Goal: Task Accomplishment & Management: Manage account settings

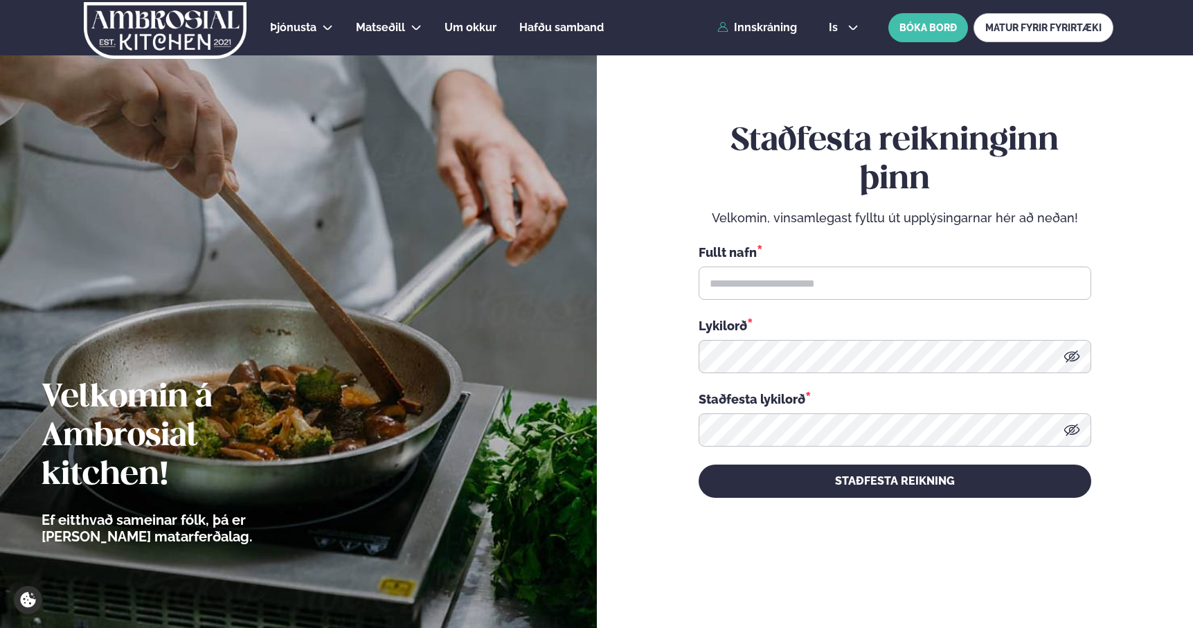
click at [773, 36] on div "Þjónusta Hádegismatur fyrir fyrirtæki Fyrirtækja veitingar Einkapartý Matseðill…" at bounding box center [596, 27] width 1116 height 55
click at [763, 22] on link "Innskráning" at bounding box center [757, 27] width 80 height 12
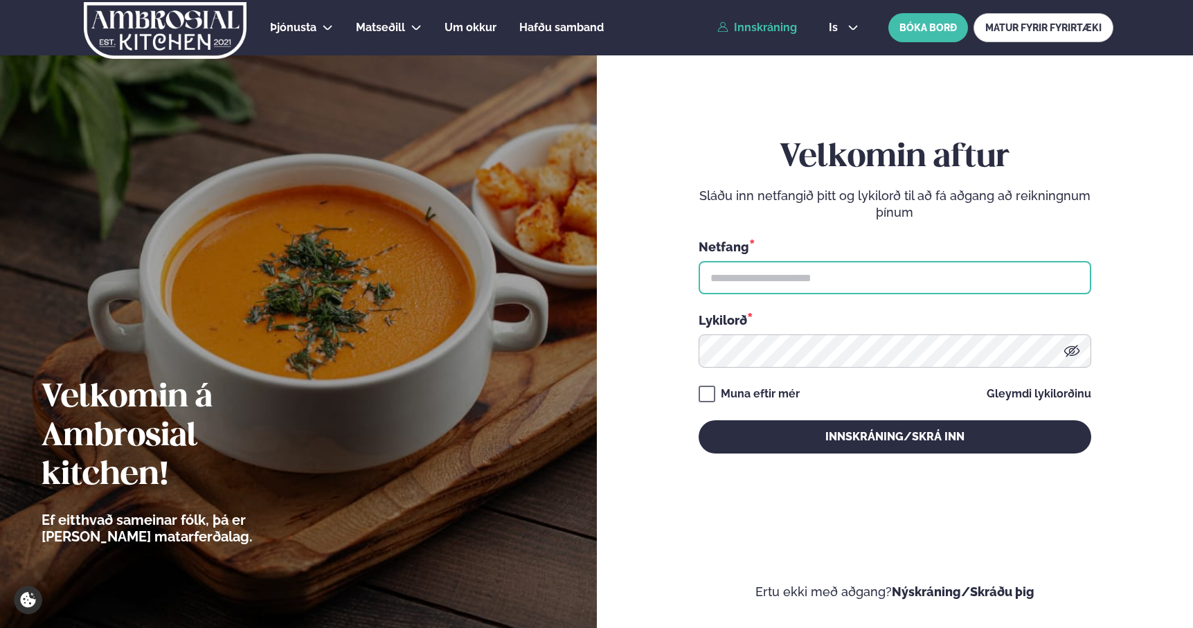
click at [772, 291] on input "text" at bounding box center [894, 277] width 392 height 33
type input "**********"
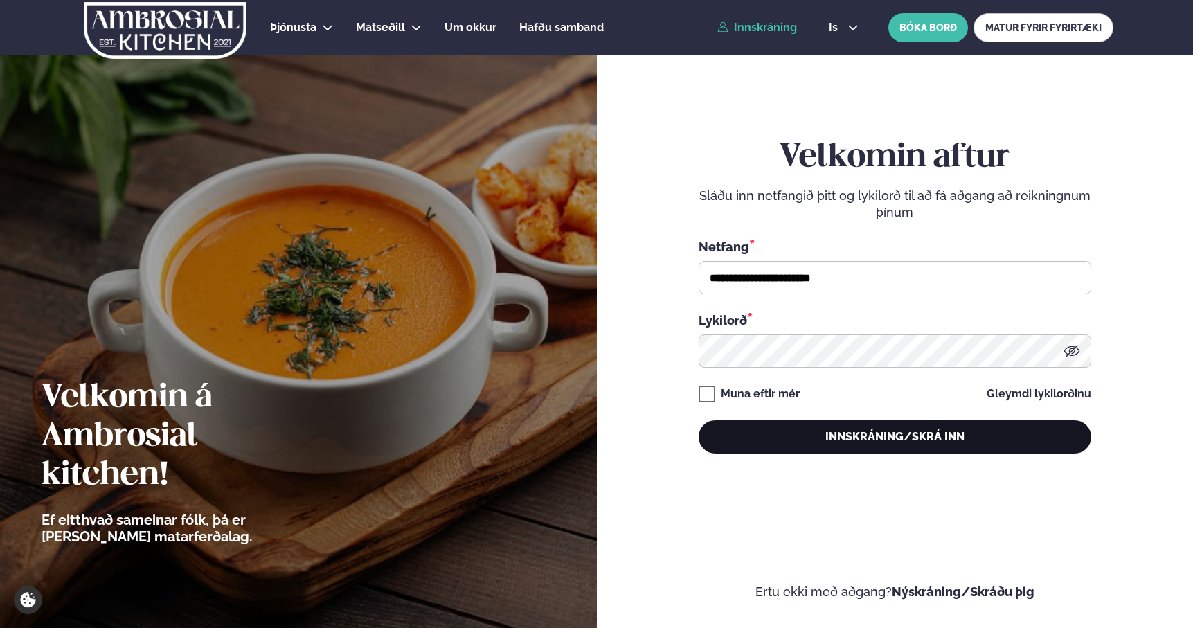
click at [844, 444] on button "Innskráning/Skrá inn" at bounding box center [894, 436] width 392 height 33
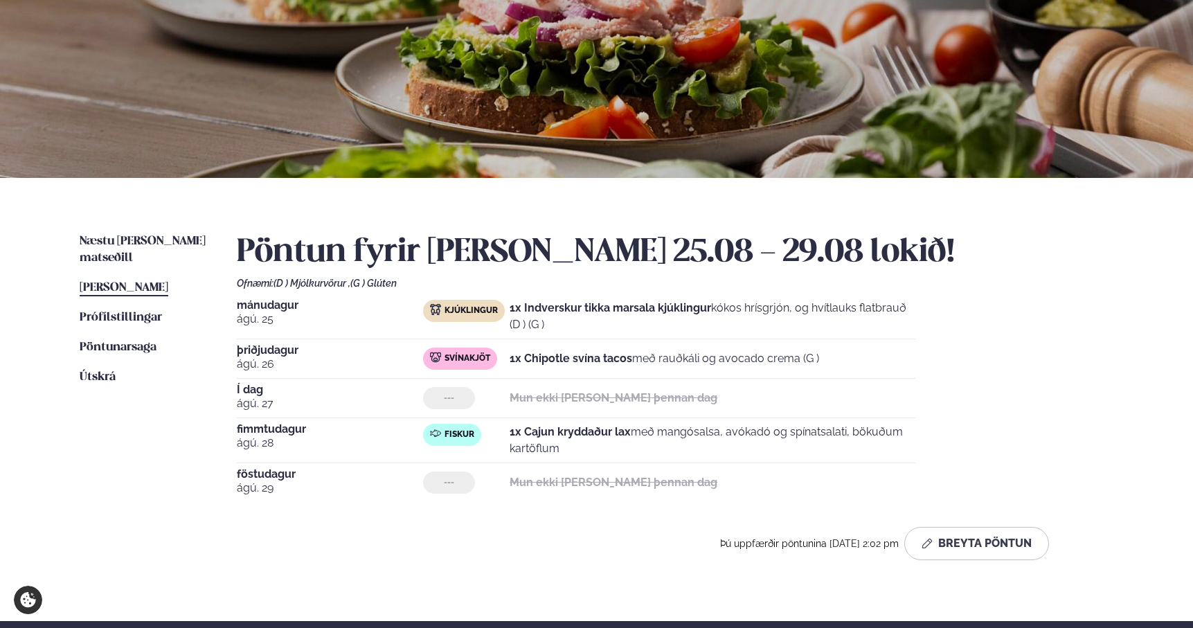
scroll to position [163, 0]
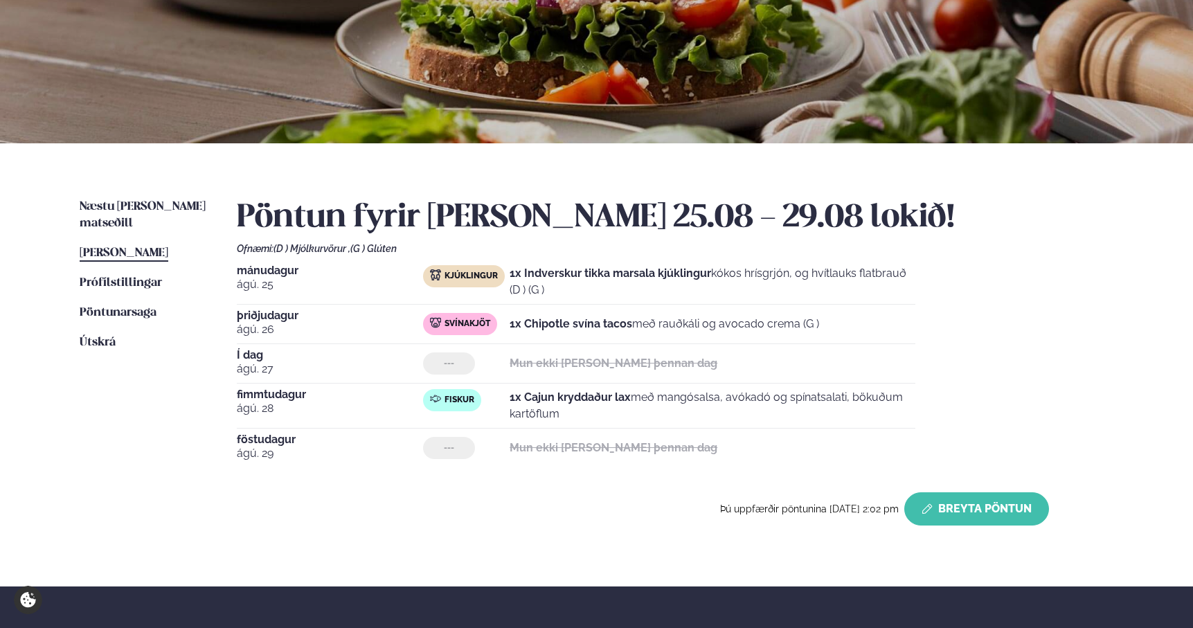
click at [993, 507] on button "Breyta Pöntun" at bounding box center [976, 508] width 145 height 33
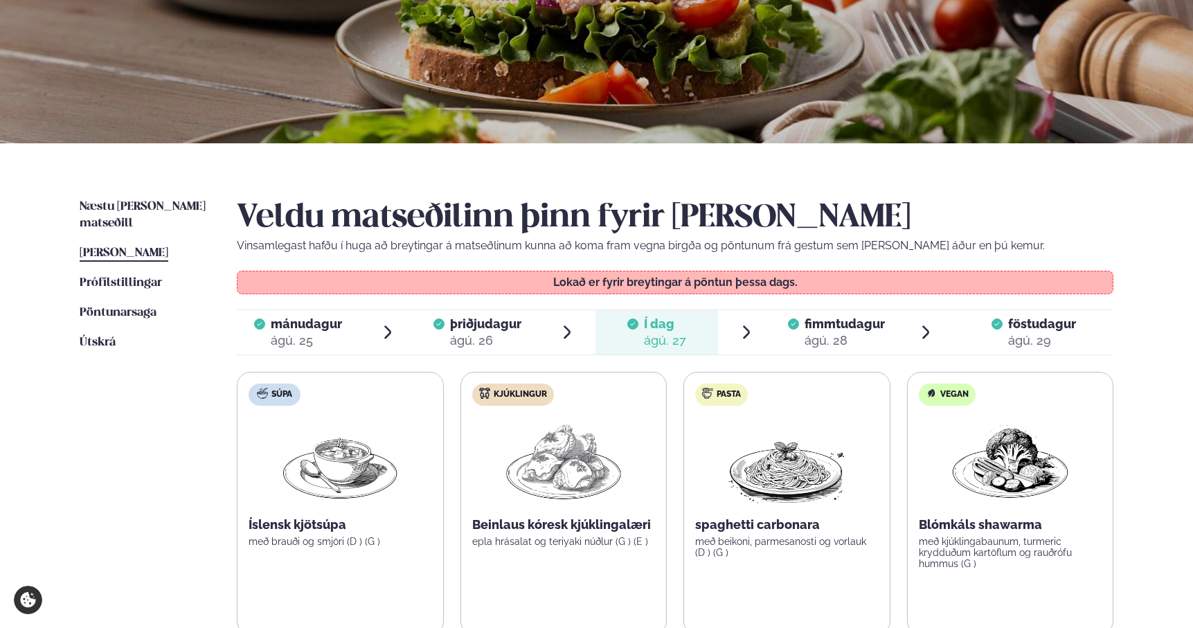
click at [814, 345] on div "ágú. 28" at bounding box center [844, 340] width 80 height 17
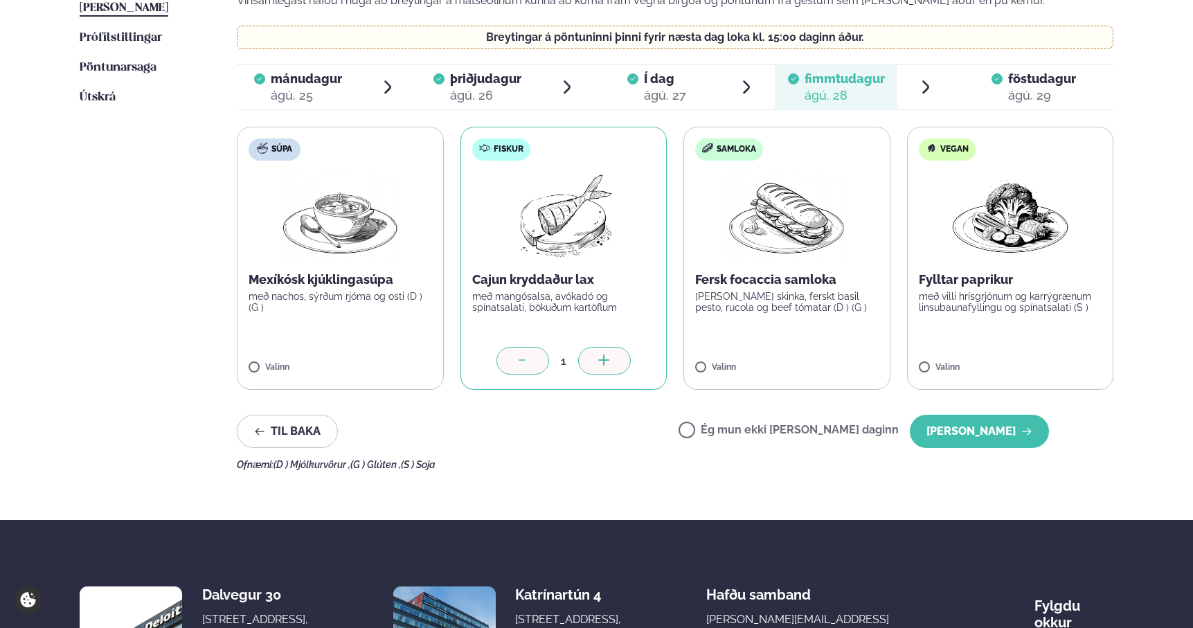
scroll to position [425, 0]
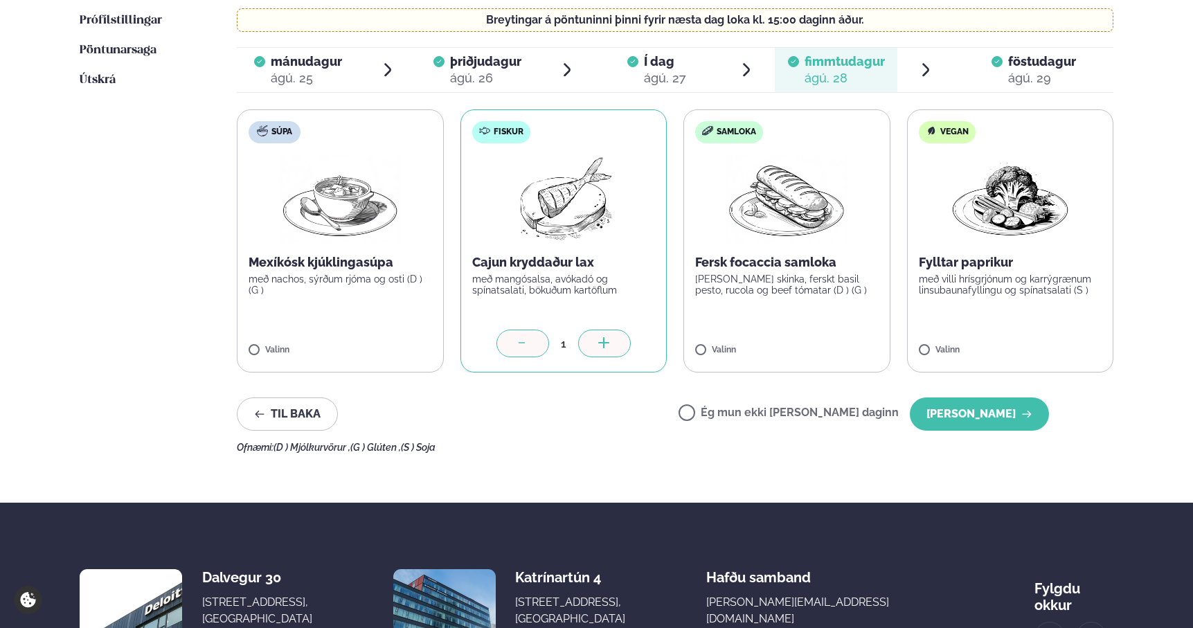
click at [520, 347] on icon at bounding box center [523, 344] width 14 height 14
click at [1013, 417] on button "[PERSON_NAME]" at bounding box center [978, 413] width 139 height 33
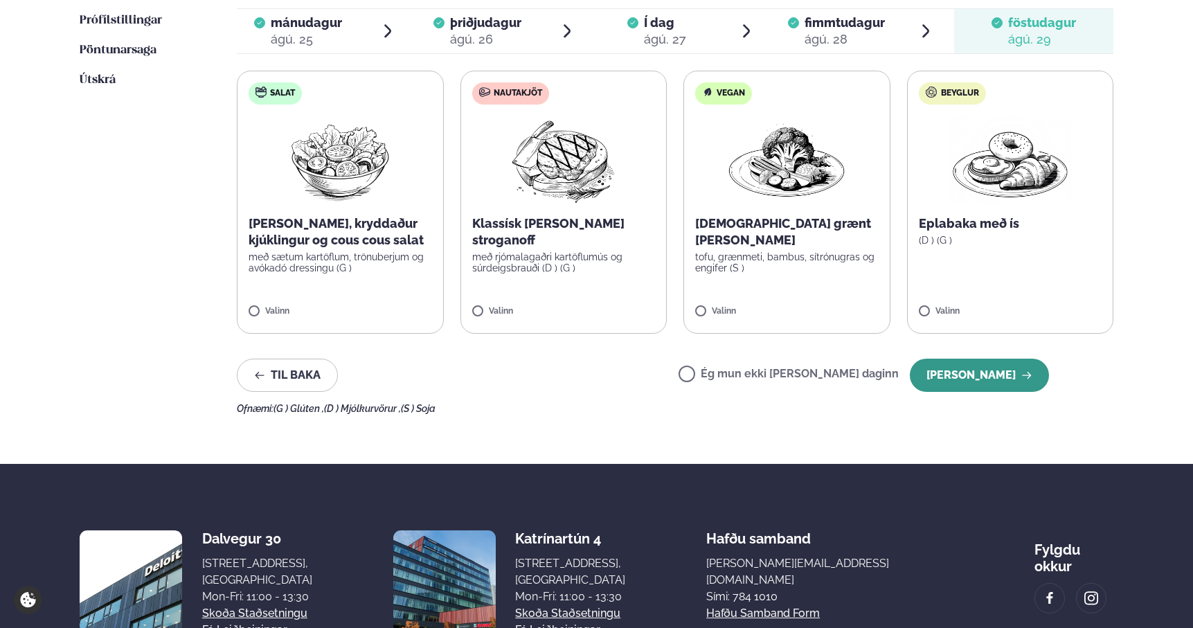
click at [996, 372] on button "[PERSON_NAME]" at bounding box center [978, 375] width 139 height 33
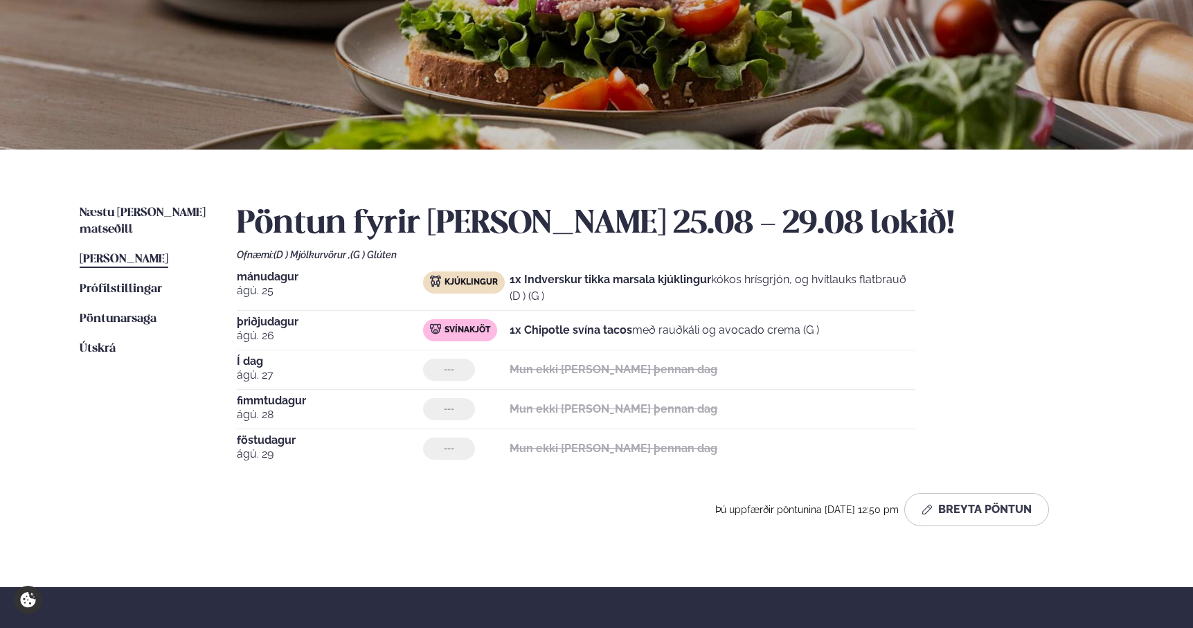
scroll to position [0, 0]
